Goal: Task Accomplishment & Management: Complete application form

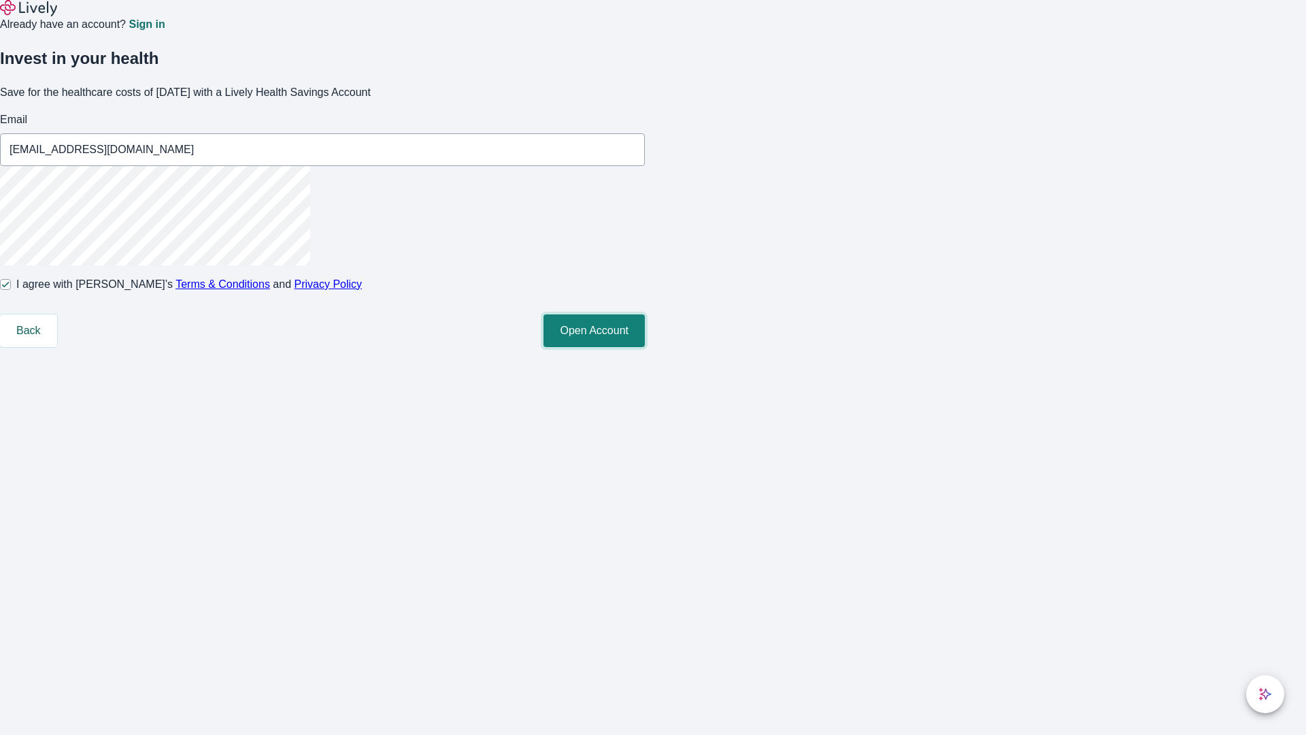
click at [645, 347] on button "Open Account" at bounding box center [593, 330] width 101 height 33
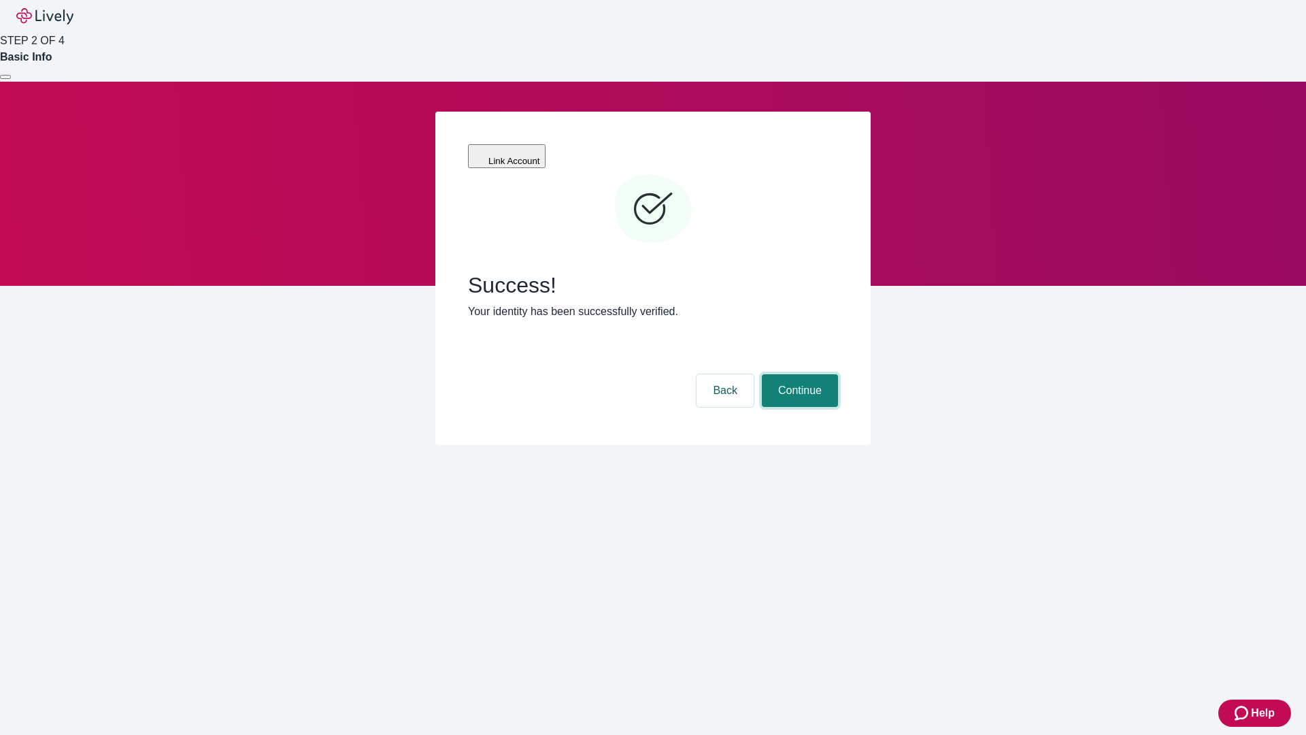
click at [798, 374] on button "Continue" at bounding box center [800, 390] width 76 height 33
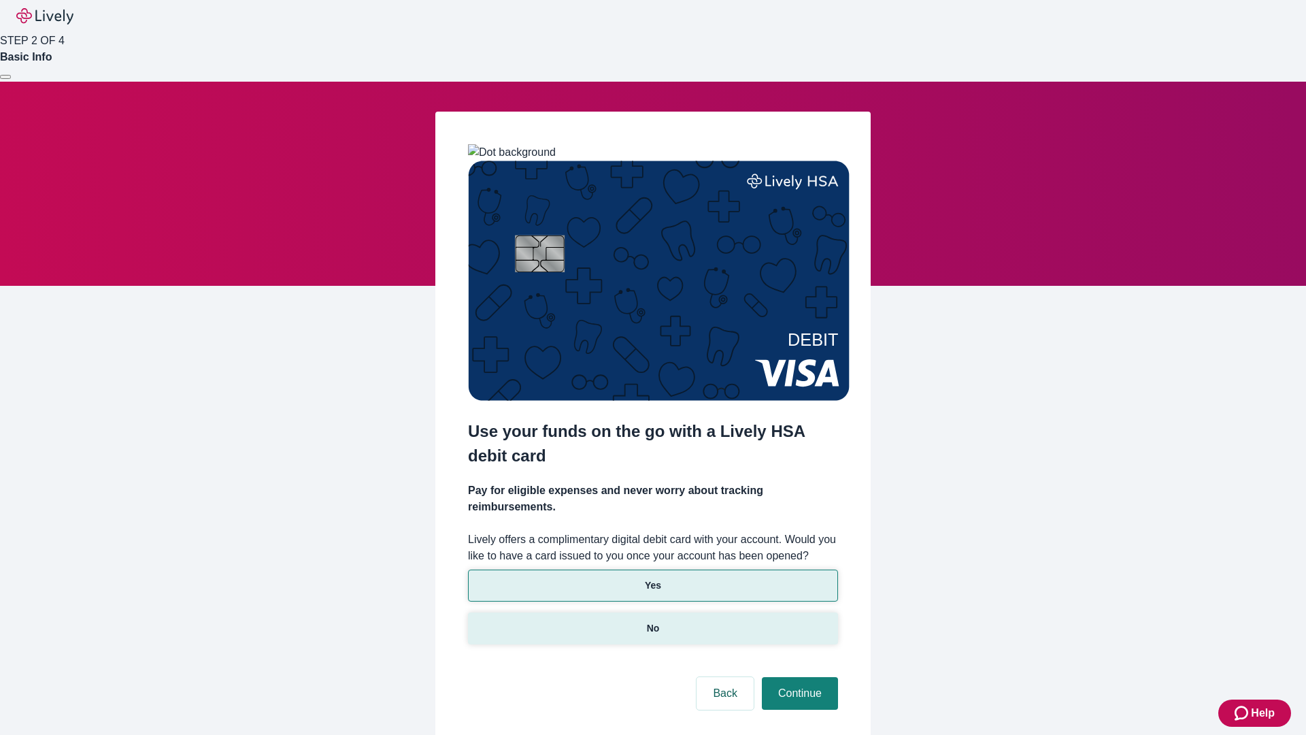
click at [652, 621] on p "No" at bounding box center [653, 628] width 13 height 14
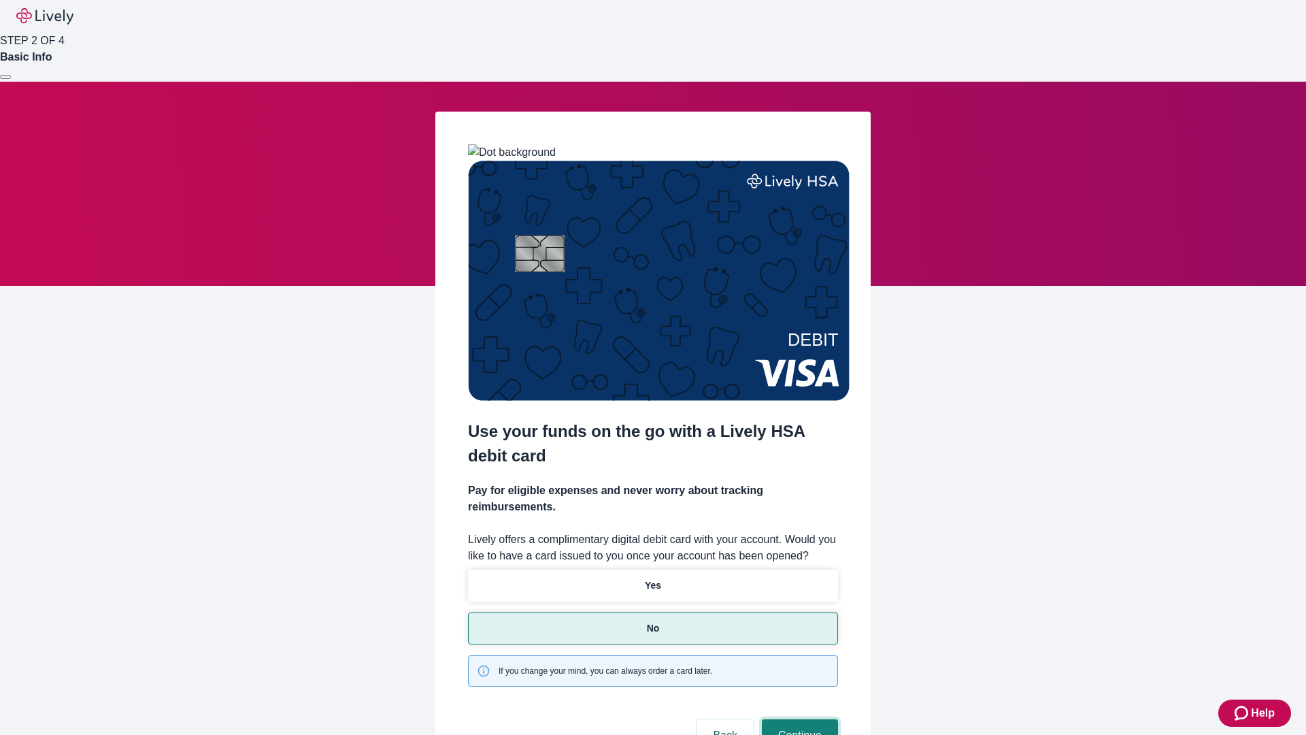
click at [798, 719] on button "Continue" at bounding box center [800, 735] width 76 height 33
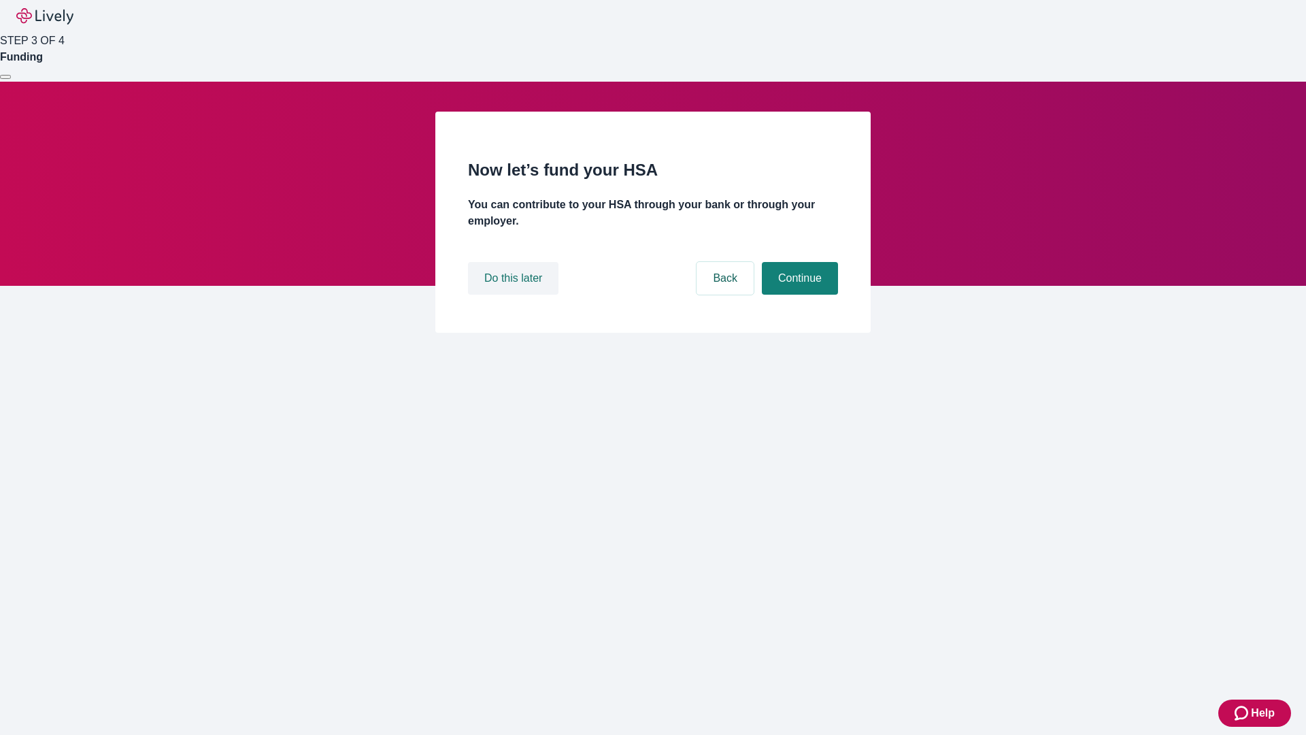
click at [515, 295] on button "Do this later" at bounding box center [513, 278] width 90 height 33
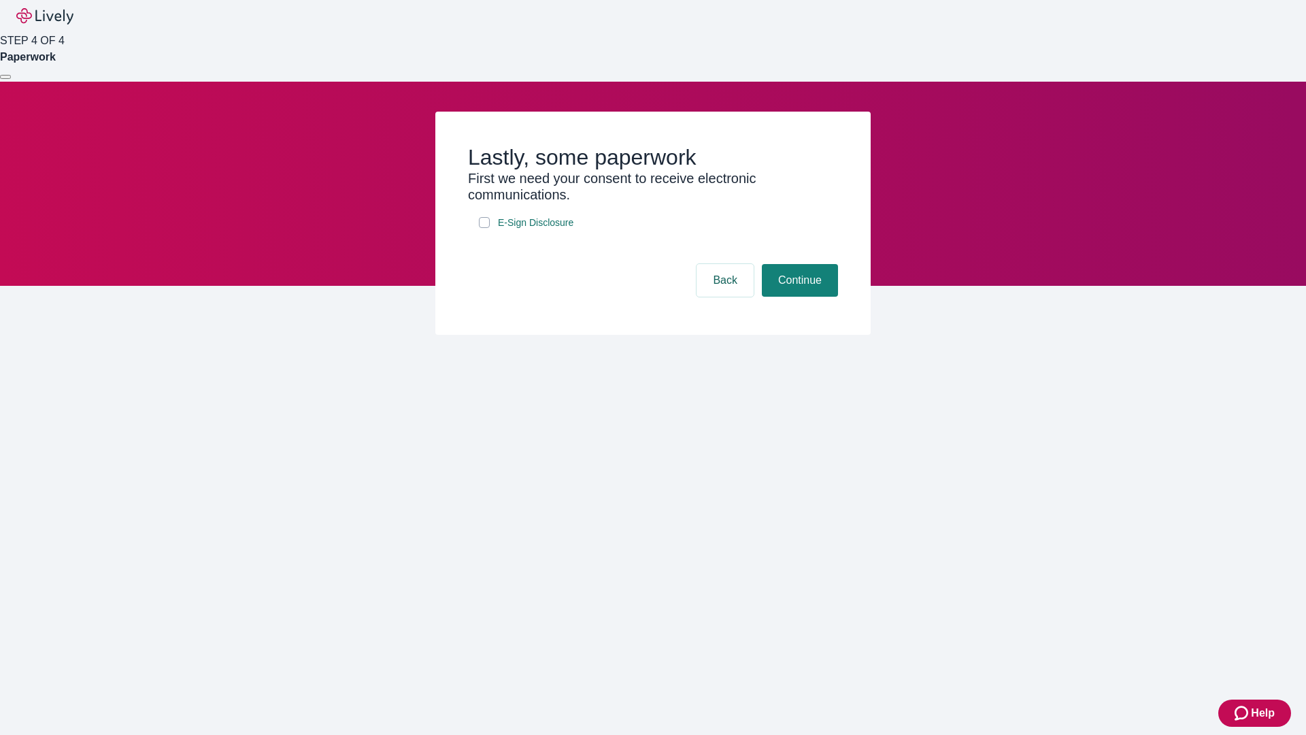
click at [484, 228] on input "E-Sign Disclosure" at bounding box center [484, 222] width 11 height 11
checkbox input "true"
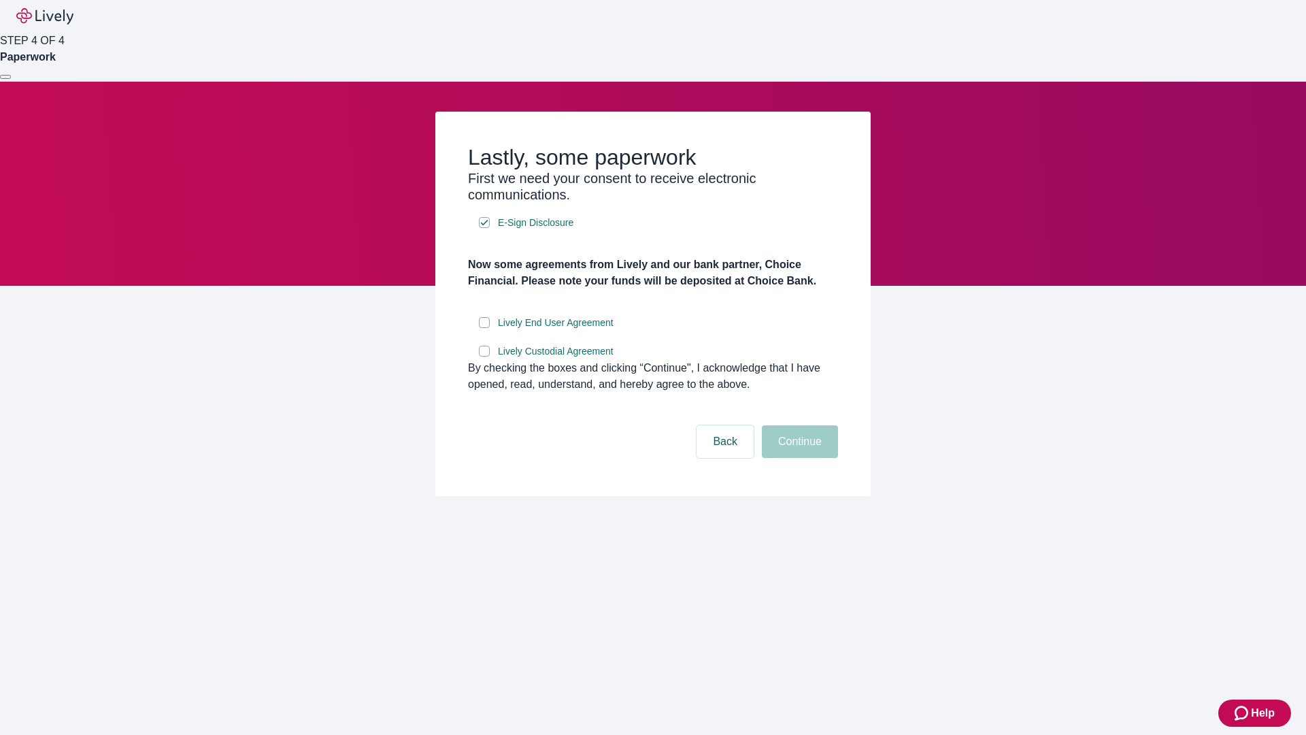
click at [484, 328] on input "Lively End User Agreement" at bounding box center [484, 322] width 11 height 11
checkbox input "true"
click at [484, 356] on input "Lively Custodial Agreement" at bounding box center [484, 351] width 11 height 11
checkbox input "true"
click at [798, 458] on button "Continue" at bounding box center [800, 441] width 76 height 33
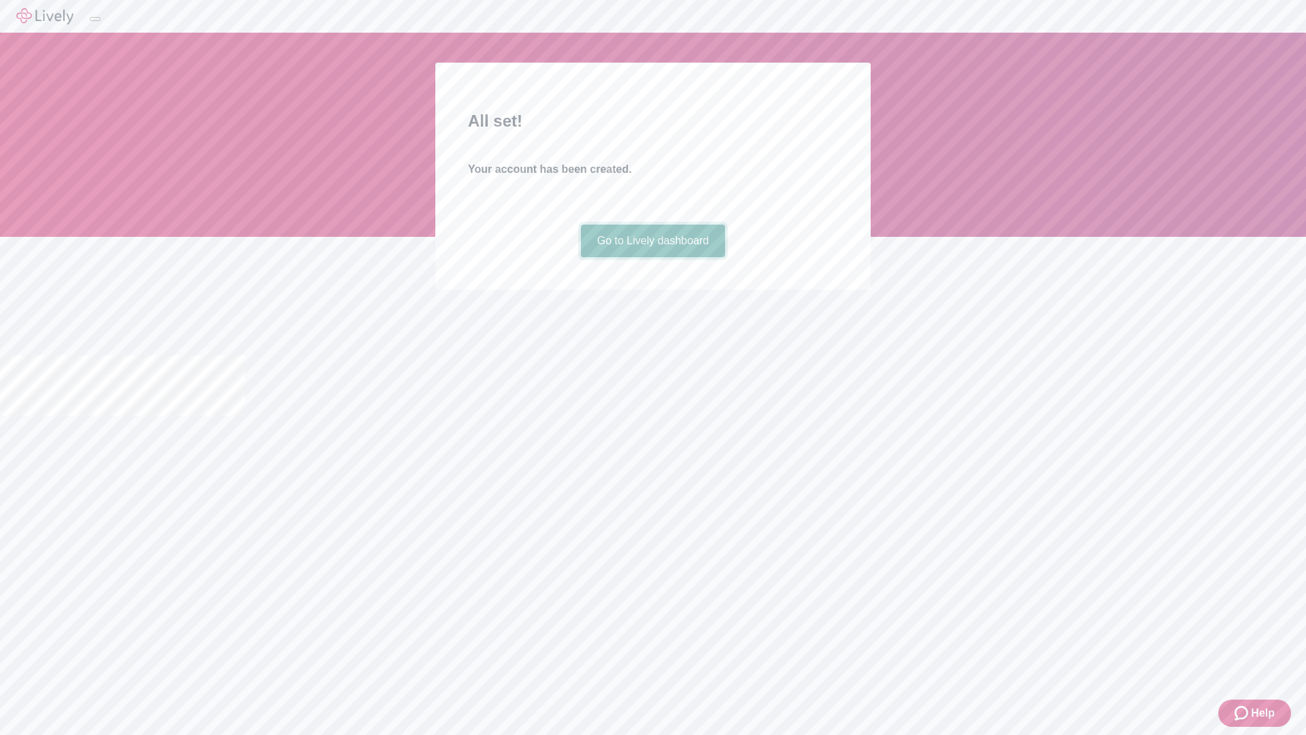
click at [652, 257] on link "Go to Lively dashboard" at bounding box center [653, 240] width 145 height 33
